Goal: Navigation & Orientation: Find specific page/section

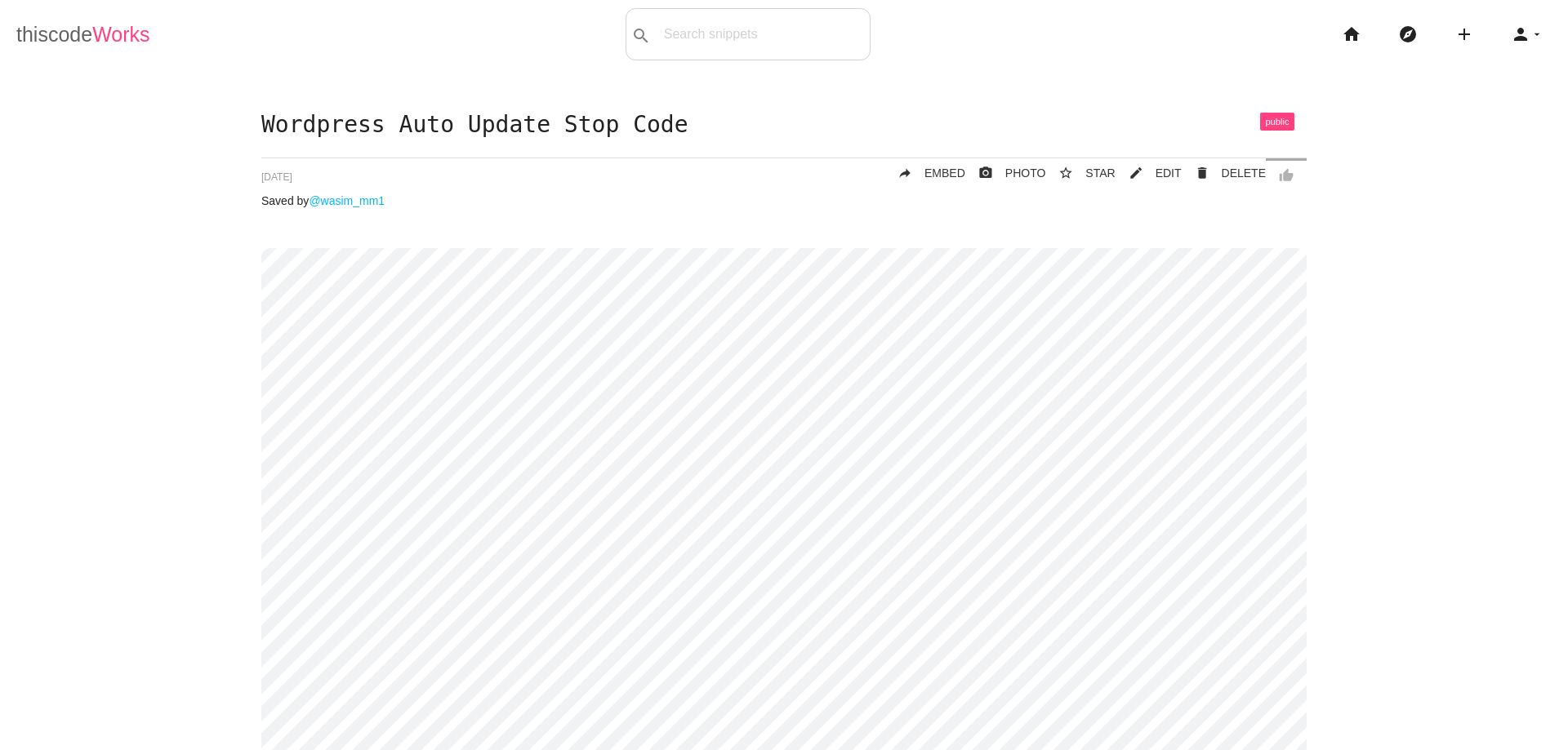
click at [58, 41] on link "thiscode Works" at bounding box center [84, 34] width 134 height 52
click at [1357, 37] on li "home" at bounding box center [1357, 34] width 57 height 52
click at [1341, 40] on icon "home" at bounding box center [1351, 34] width 19 height 52
click at [1341, 35] on icon "home" at bounding box center [1351, 34] width 19 height 52
